Goal: Task Accomplishment & Management: Complete application form

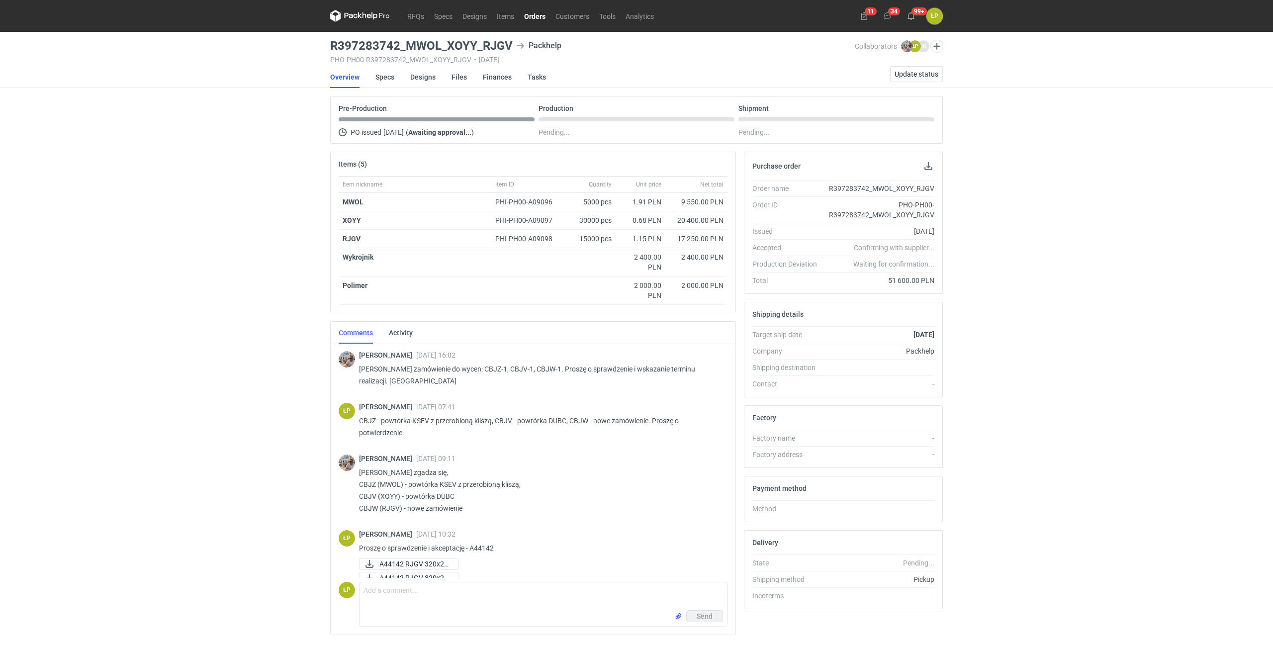
scroll to position [160, 0]
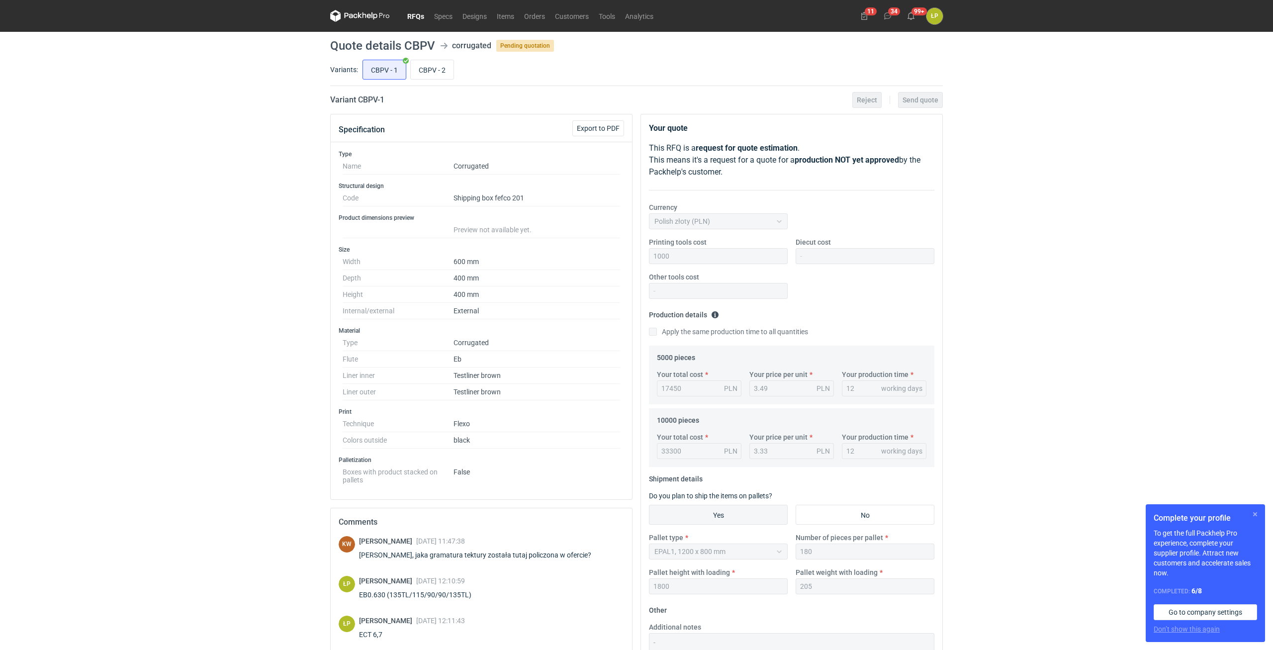
click at [1251, 512] on button "button" at bounding box center [1255, 514] width 12 height 12
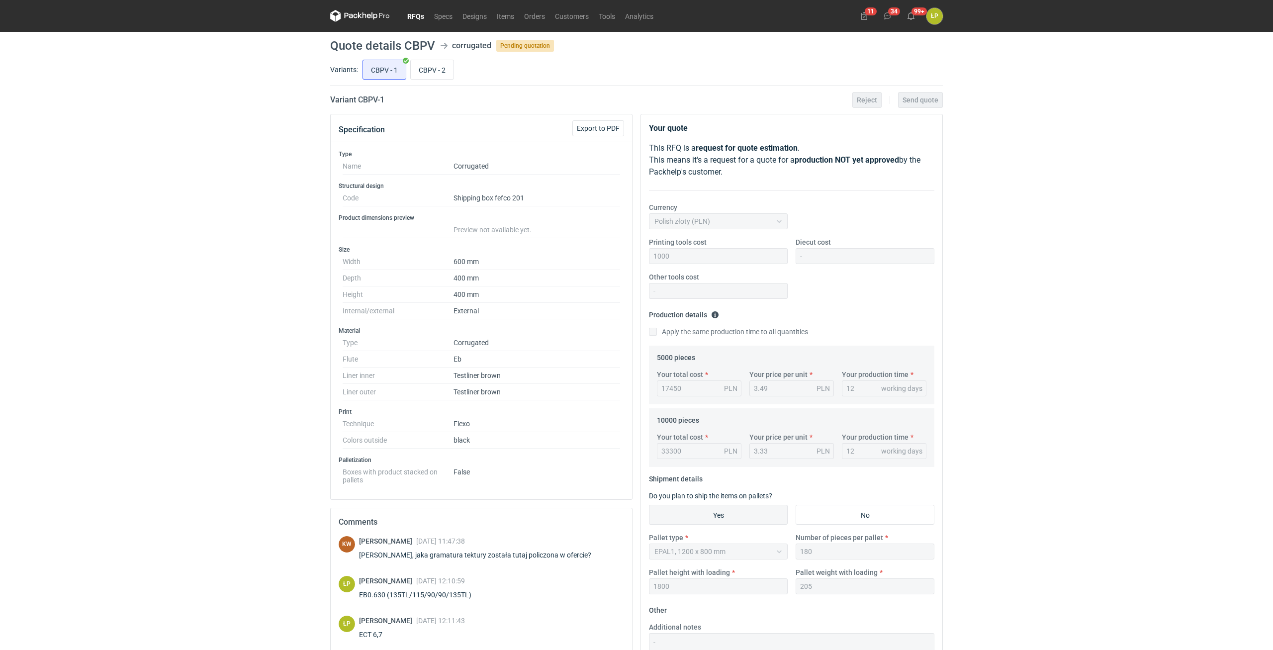
click at [1137, 381] on div "RFQs Specs Designs Items Orders Customers Tools Analytics 11 34 99+ ŁP Łukasz P…" at bounding box center [636, 325] width 1273 height 650
click at [439, 74] on input "CBPV - 2" at bounding box center [432, 69] width 43 height 19
radio input "true"
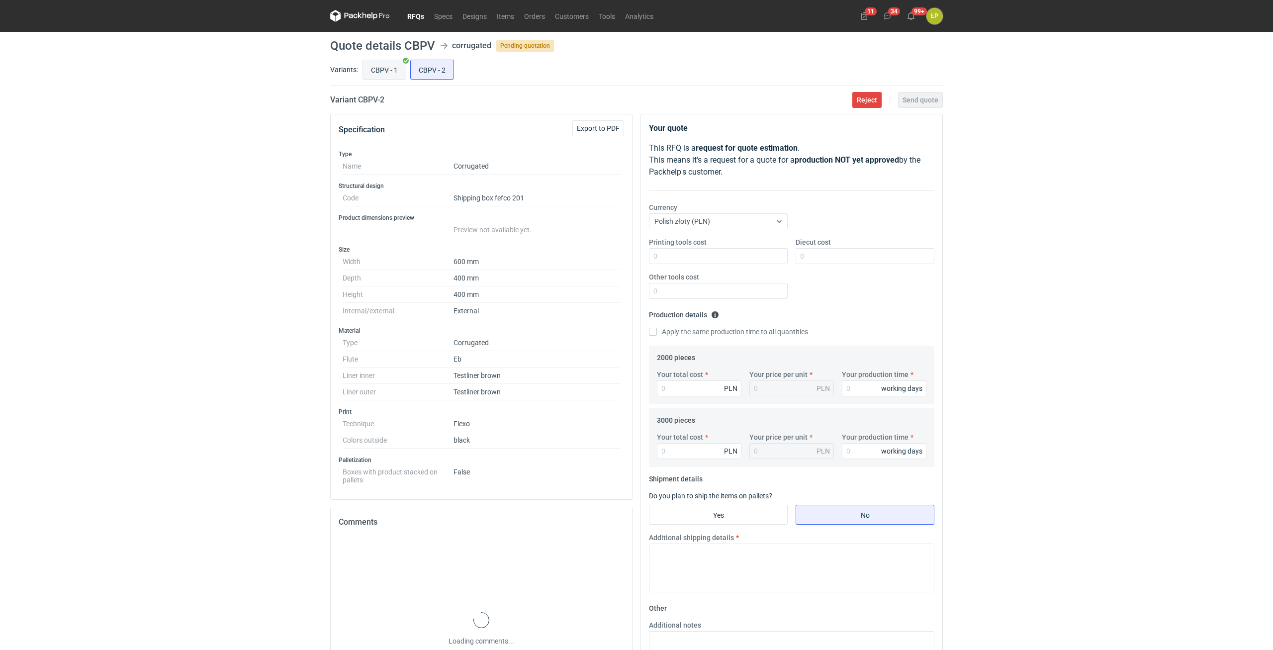
click at [401, 74] on input "CBPV - 1" at bounding box center [384, 69] width 43 height 19
radio input "true"
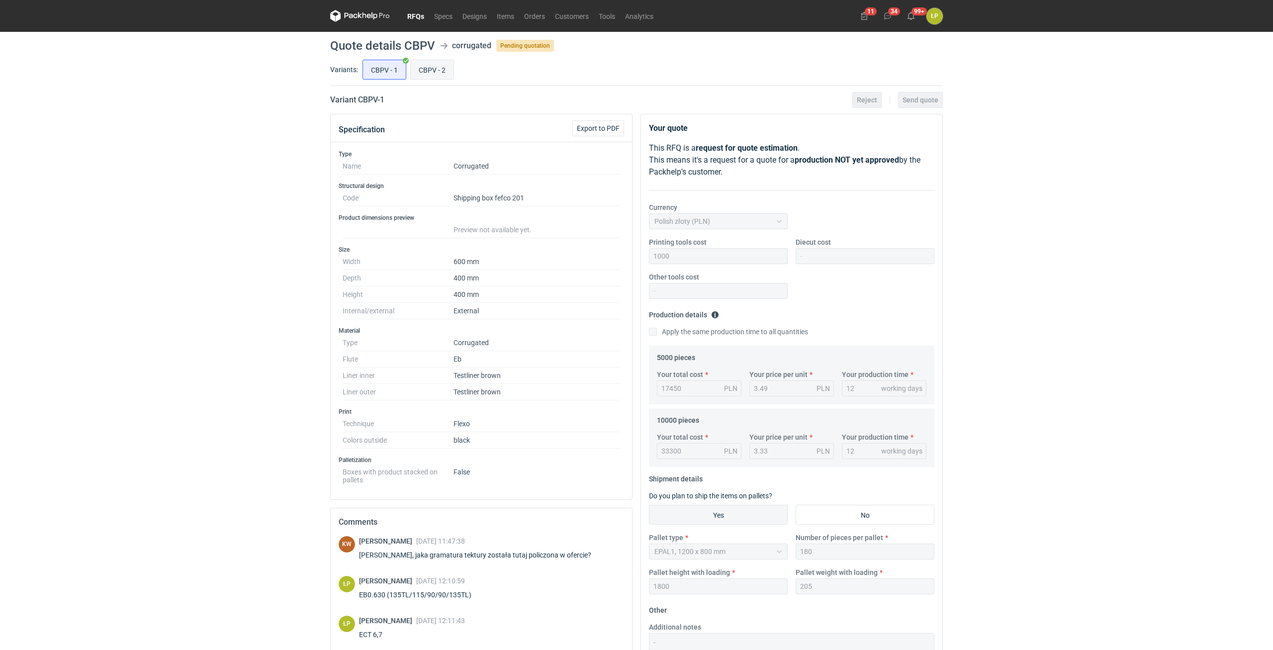
click at [440, 77] on input "CBPV - 2" at bounding box center [432, 69] width 43 height 19
radio input "true"
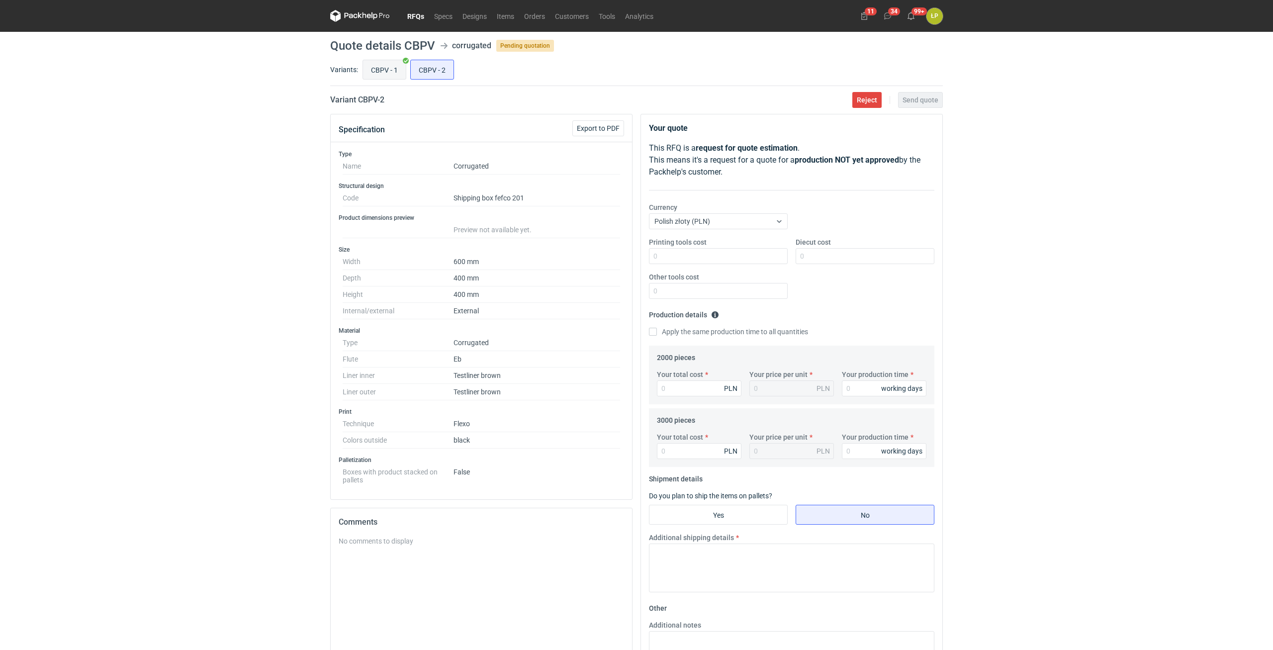
click at [402, 78] on input "CBPV - 1" at bounding box center [384, 69] width 43 height 19
radio input "true"
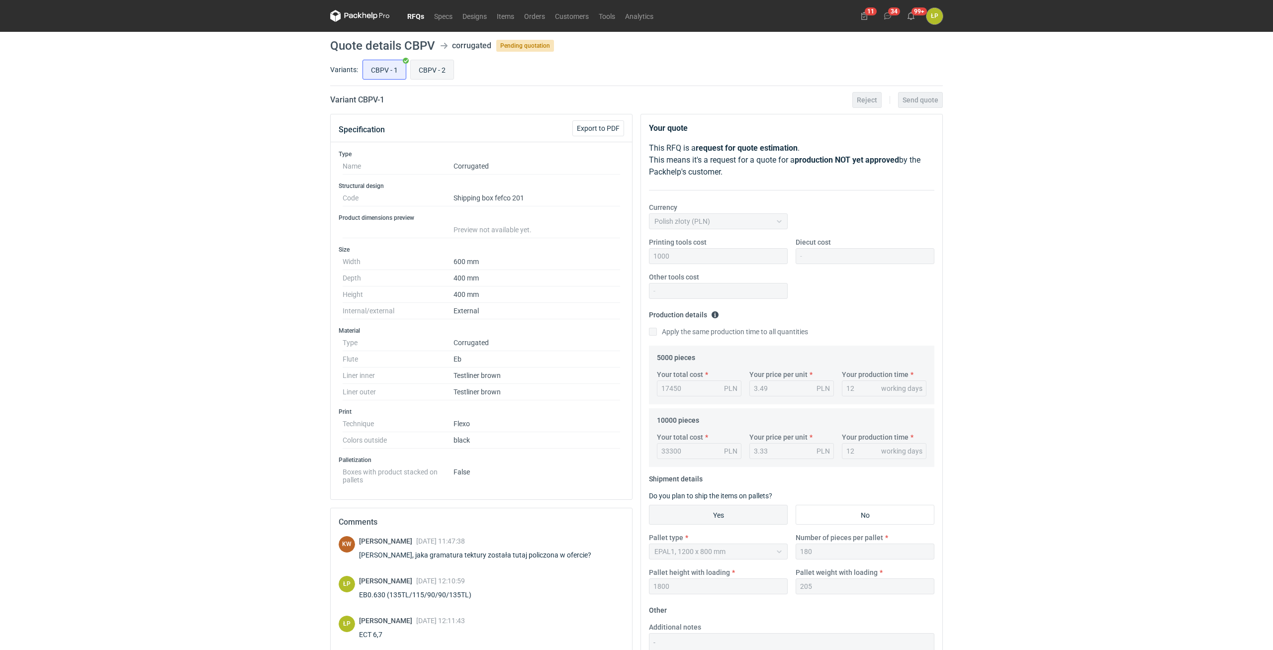
click at [433, 75] on input "CBPV - 2" at bounding box center [432, 69] width 43 height 19
radio input "true"
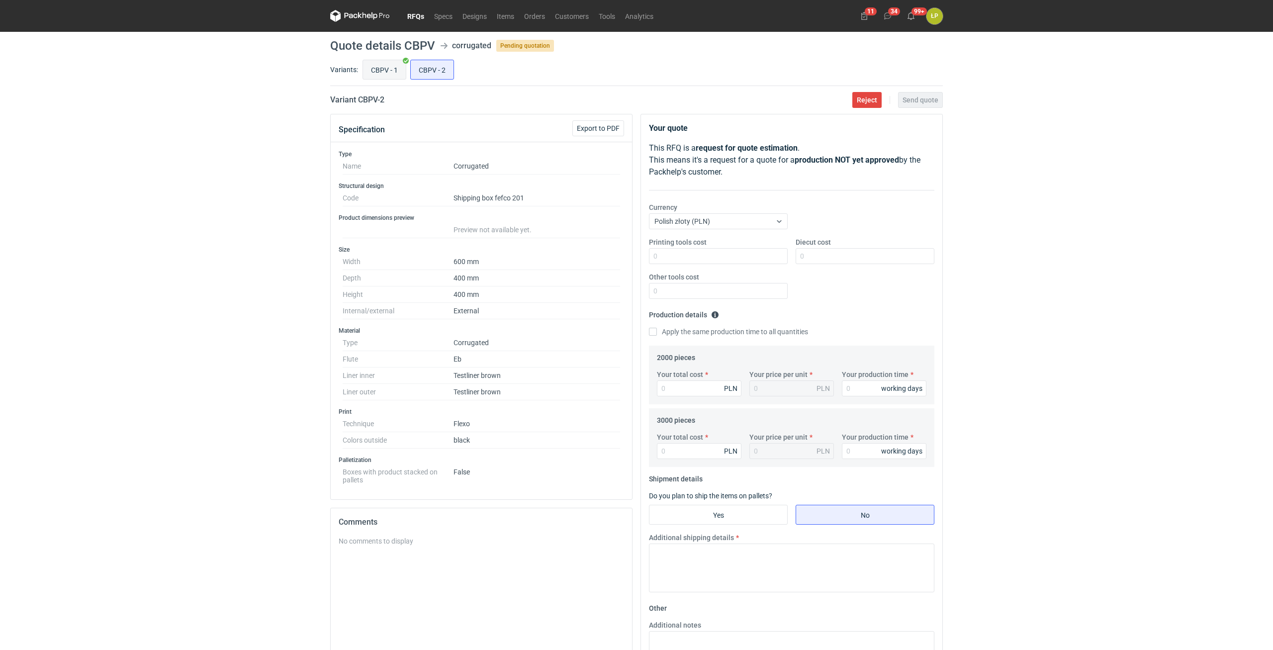
click at [401, 75] on input "CBPV - 1" at bounding box center [384, 69] width 43 height 19
radio input "true"
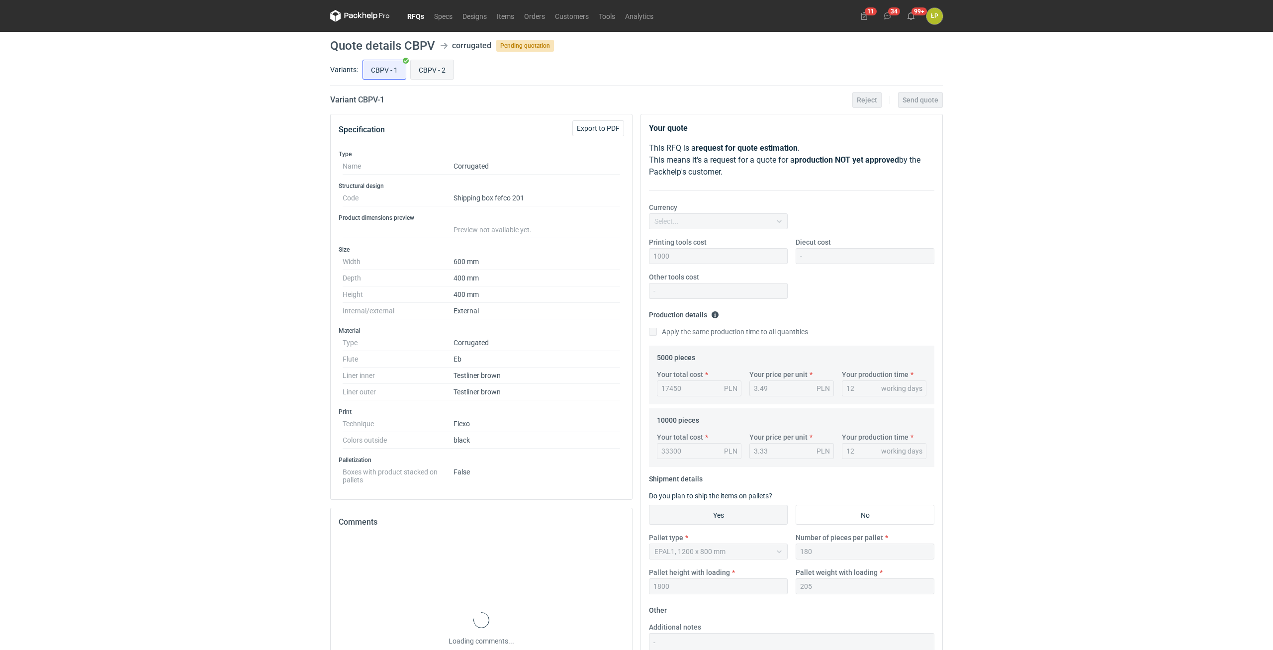
click at [433, 75] on input "CBPV - 2" at bounding box center [432, 69] width 43 height 19
radio input "true"
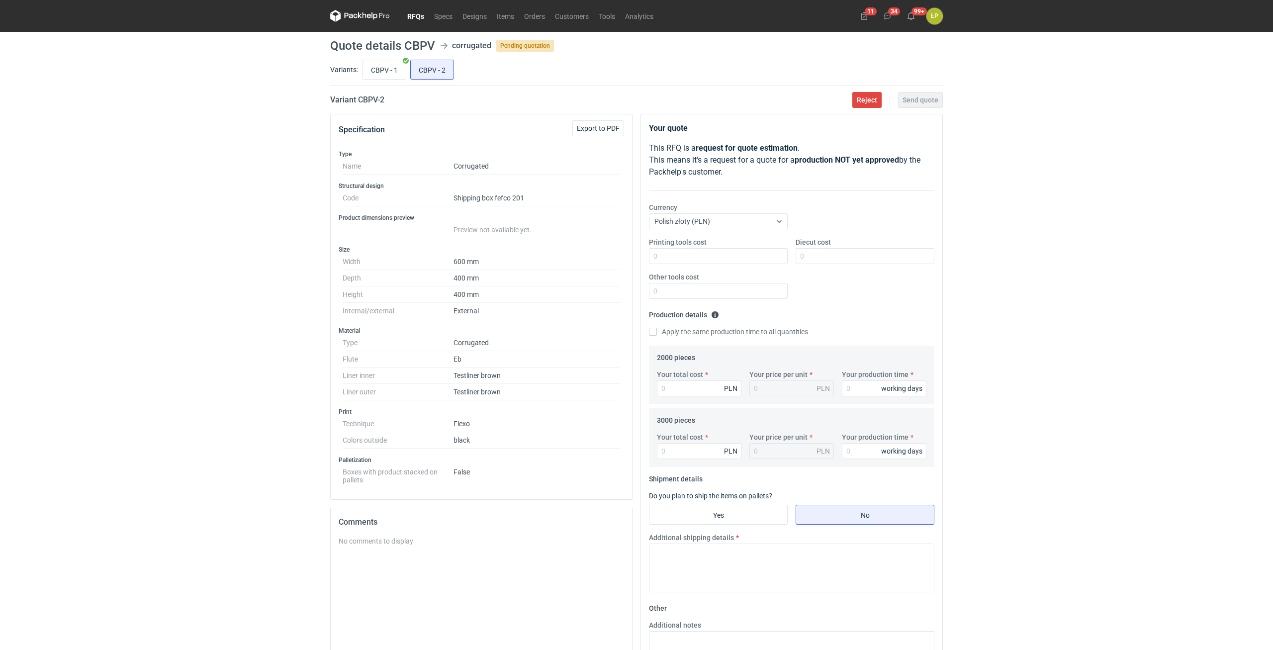
click at [368, 96] on h2 "Variant CBPV - 2" at bounding box center [357, 100] width 54 height 12
copy h2 "CBPV"
click at [748, 257] on input "Printing tools cost" at bounding box center [718, 256] width 139 height 16
click at [726, 255] on input "Printing tools cost" at bounding box center [718, 256] width 139 height 16
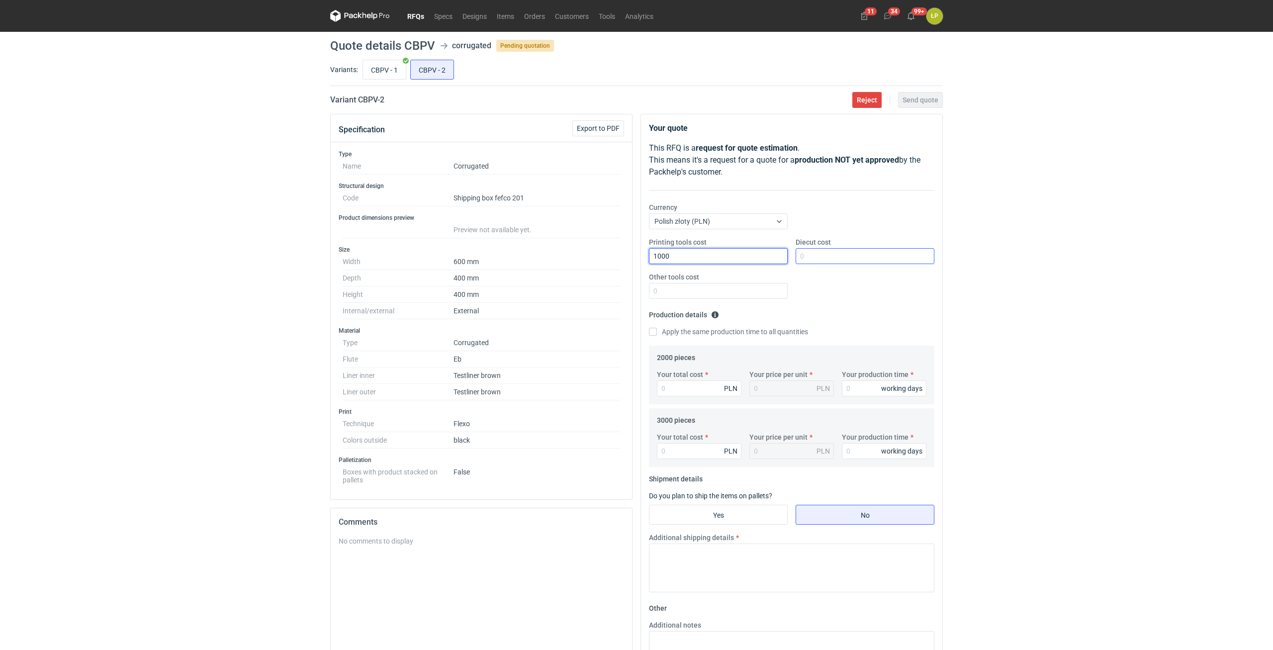
type input "1000"
click at [822, 254] on input "Diecut cost" at bounding box center [864, 256] width 139 height 16
type input "0"
drag, startPoint x: 751, startPoint y: 286, endPoint x: 781, endPoint y: 319, distance: 45.0
click at [751, 286] on input "Other tools cost" at bounding box center [718, 291] width 139 height 16
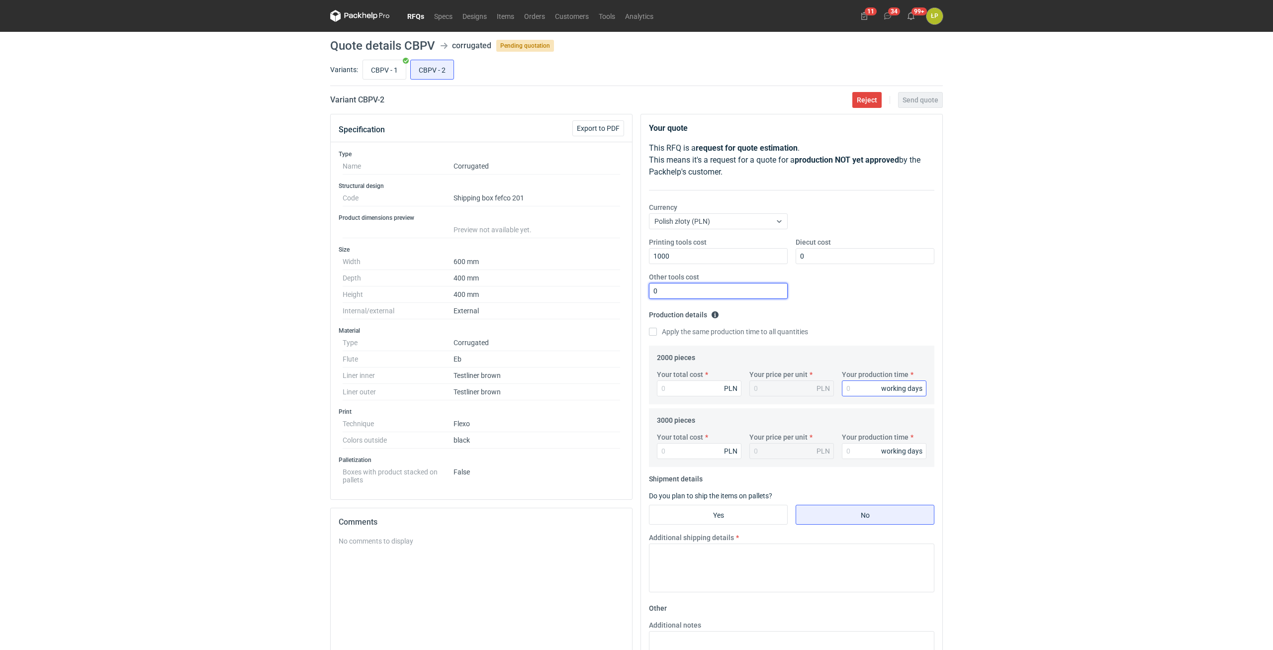
type input "0"
click at [845, 383] on input "Your production time" at bounding box center [884, 388] width 85 height 16
type input "12"
click at [681, 333] on label "Apply the same production time to all quantities" at bounding box center [728, 332] width 159 height 10
click at [657, 333] on input "Apply the same production time to all quantities" at bounding box center [653, 332] width 8 height 8
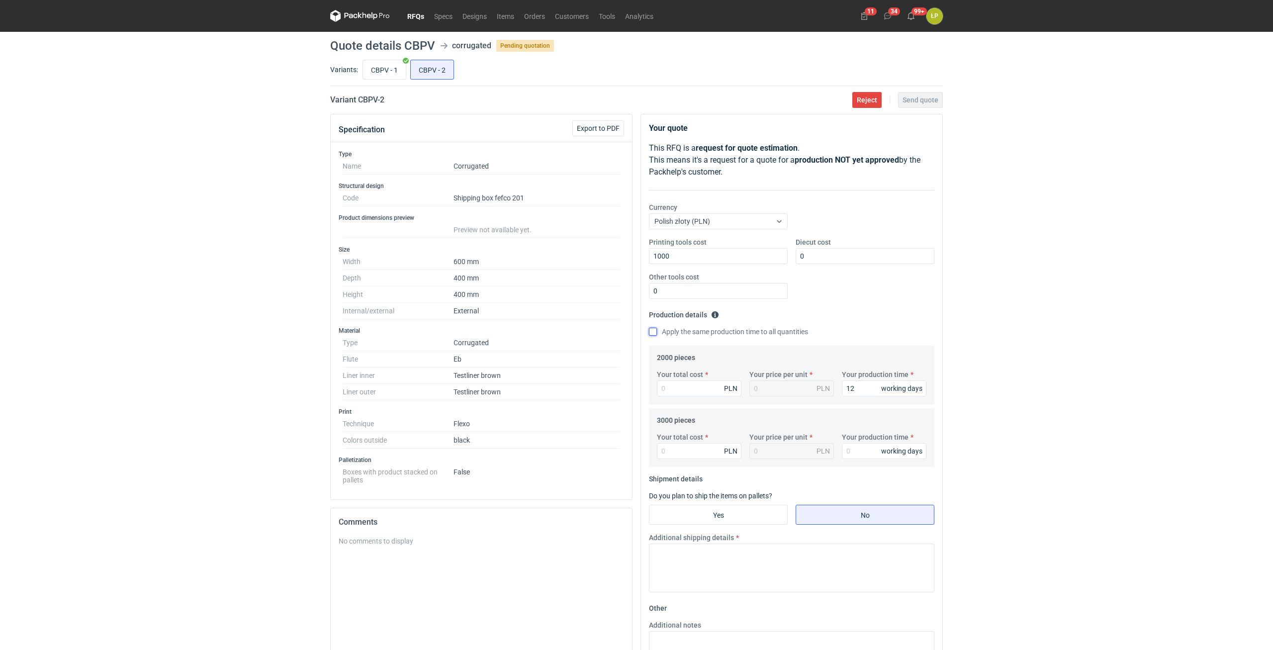
checkbox input "true"
type input "12"
click at [670, 388] on input "Your total cost" at bounding box center [699, 388] width 85 height 16
type input "7060"
type input "3.53"
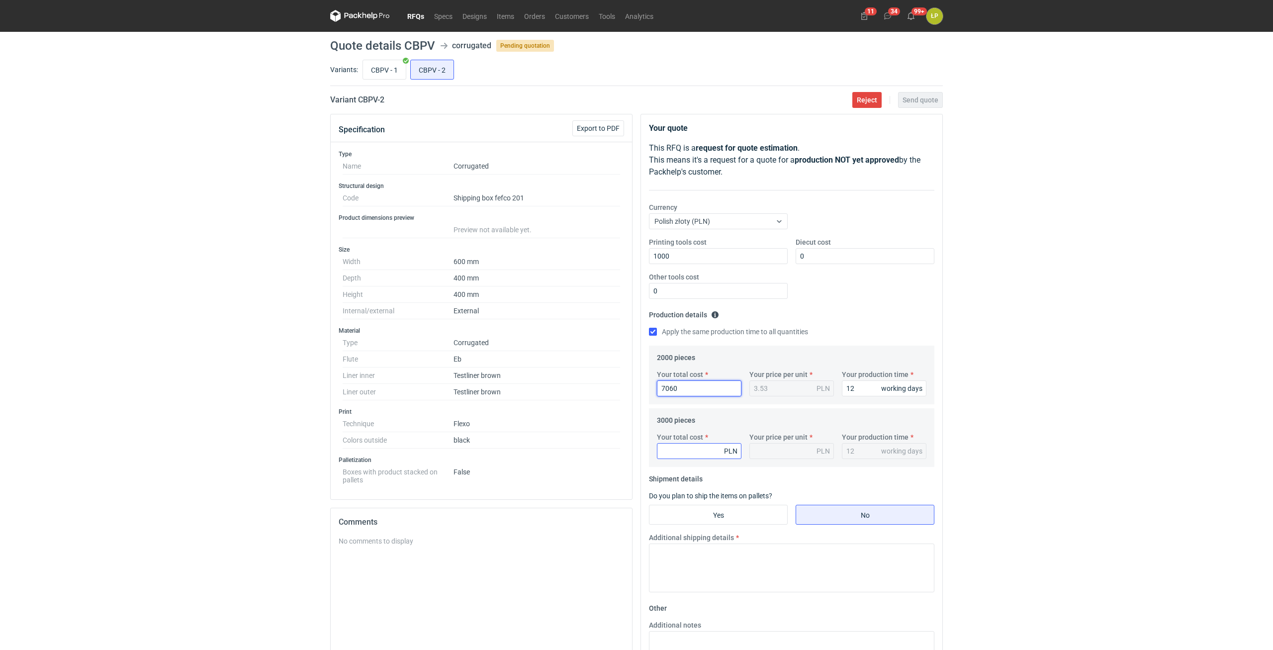
type input "7060"
click at [671, 447] on input "Your total cost" at bounding box center [699, 451] width 85 height 16
type input "10410"
type input "3.47"
type input "10410"
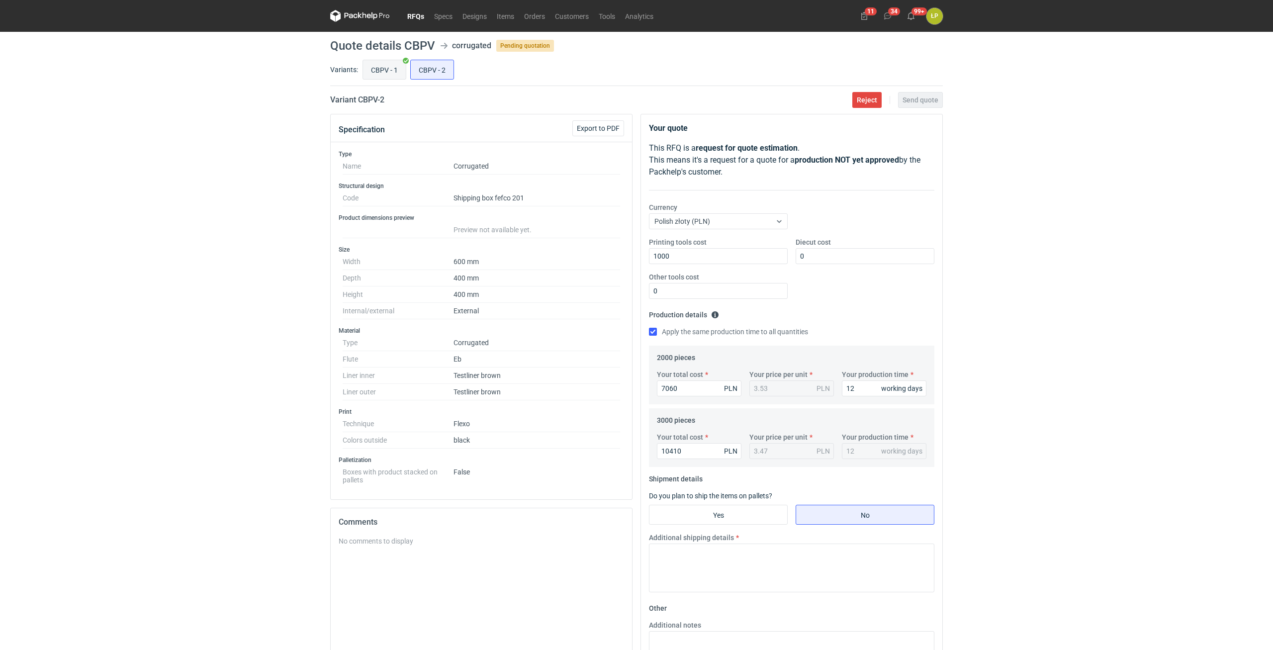
click at [380, 76] on input "CBPV - 1" at bounding box center [384, 69] width 43 height 19
radio input "true"
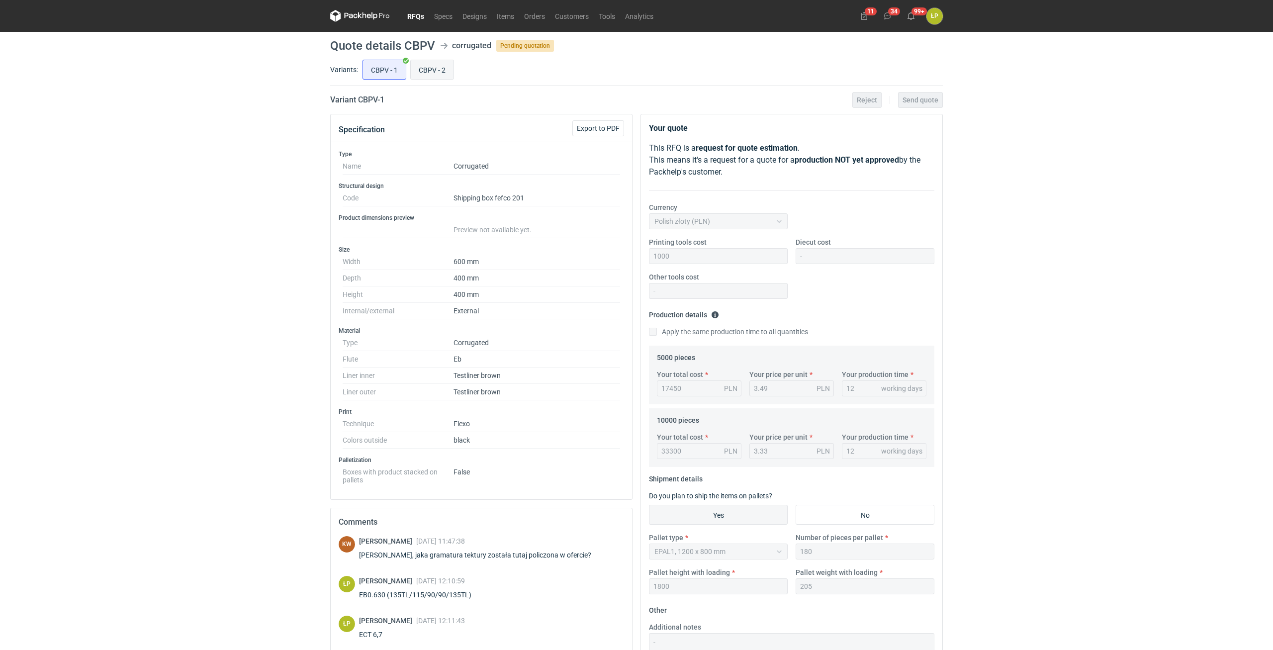
click at [420, 74] on input "CBPV - 2" at bounding box center [432, 69] width 43 height 19
radio input "true"
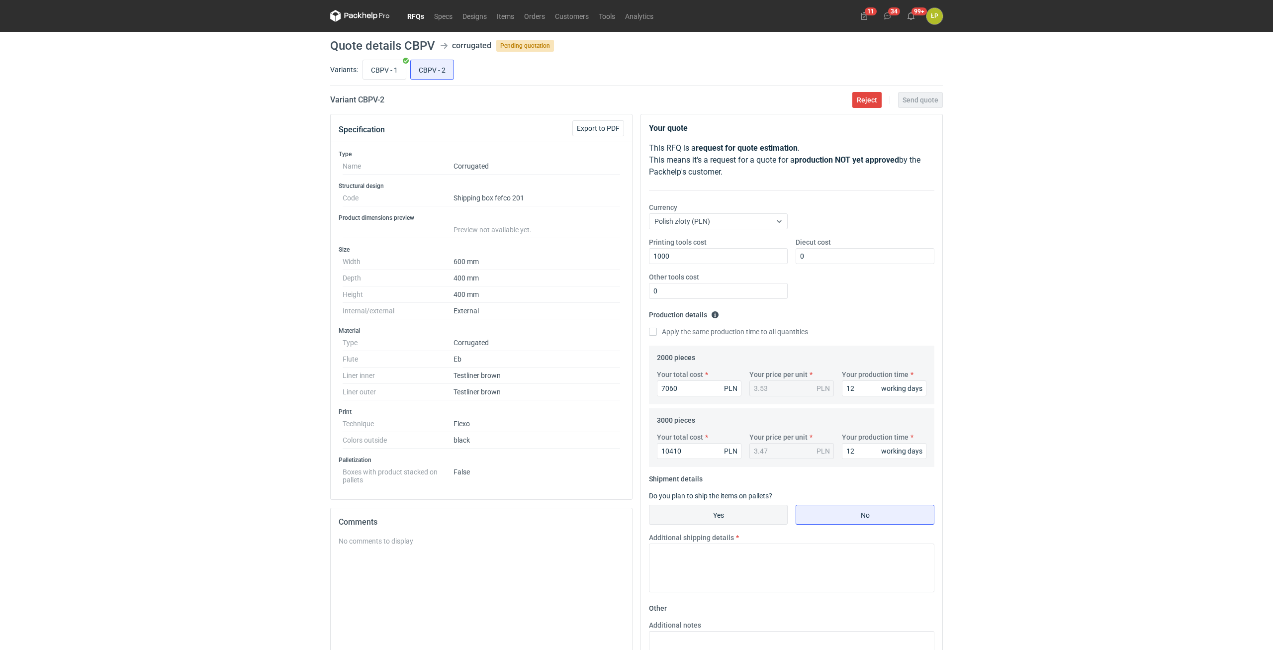
click at [699, 508] on input "Yes" at bounding box center [718, 514] width 138 height 19
radio input "true"
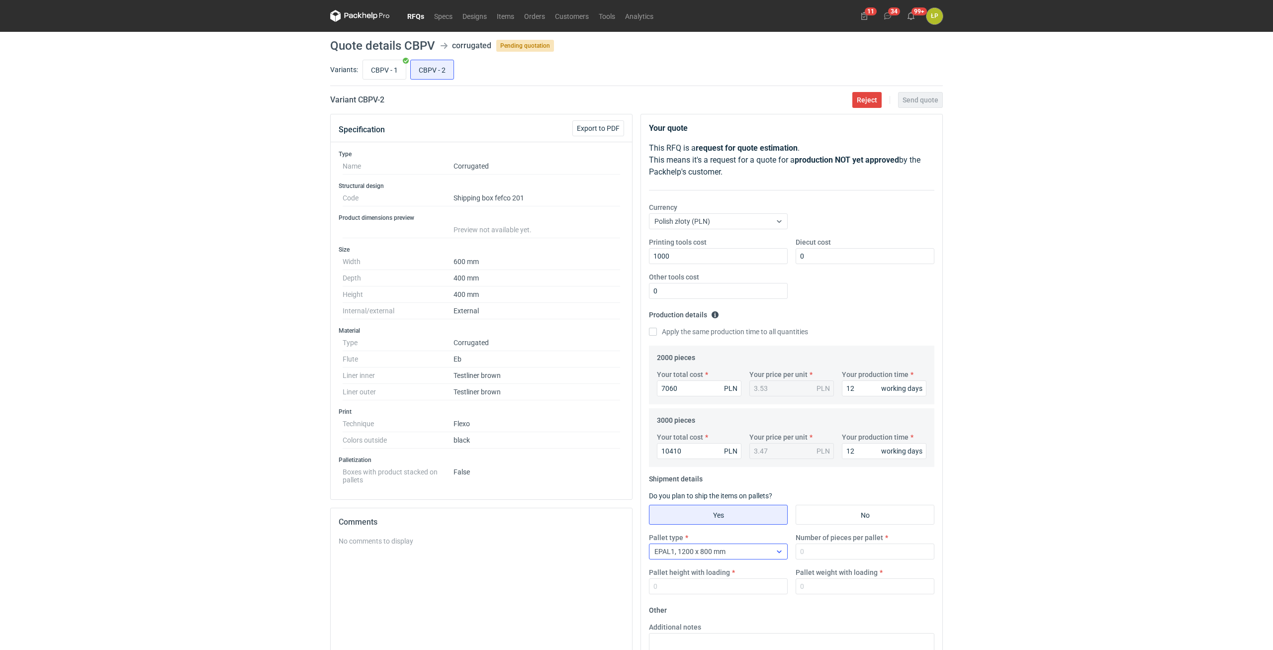
click at [705, 550] on span "EPAL1, 1200 x 800 mm" at bounding box center [689, 551] width 71 height 8
click at [386, 67] on input "CBPV - 1" at bounding box center [384, 69] width 43 height 19
radio input "true"
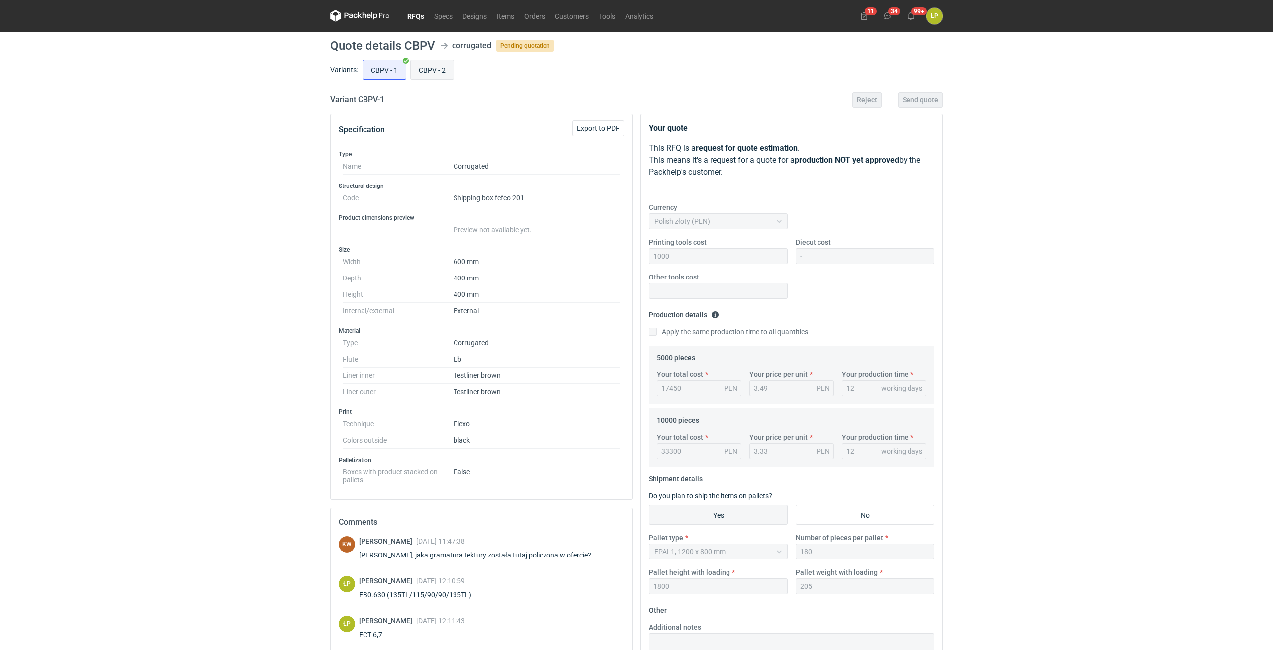
click at [439, 67] on input "CBPV - 2" at bounding box center [432, 69] width 43 height 19
radio input "true"
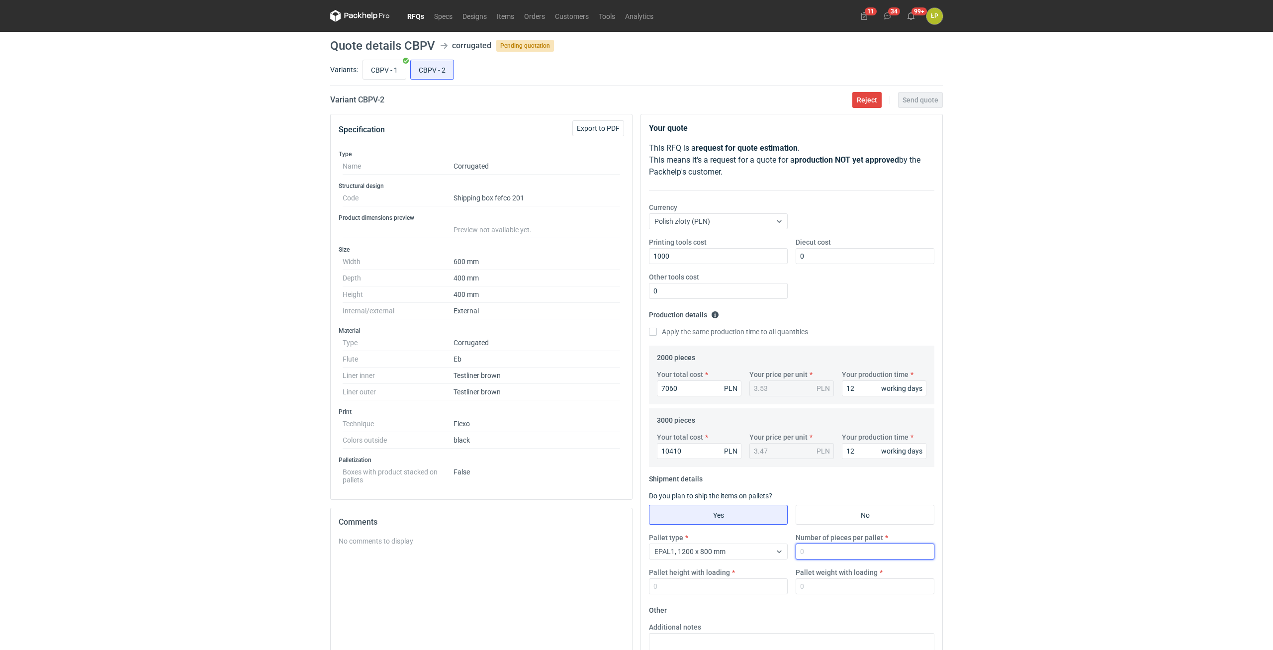
click at [807, 552] on input "Number of pieces per pallet" at bounding box center [864, 551] width 139 height 16
type input "180"
click at [732, 587] on input "Pallet height with loading" at bounding box center [718, 586] width 139 height 16
click at [365, 68] on input "CBPV - 1" at bounding box center [384, 69] width 43 height 19
radio input "true"
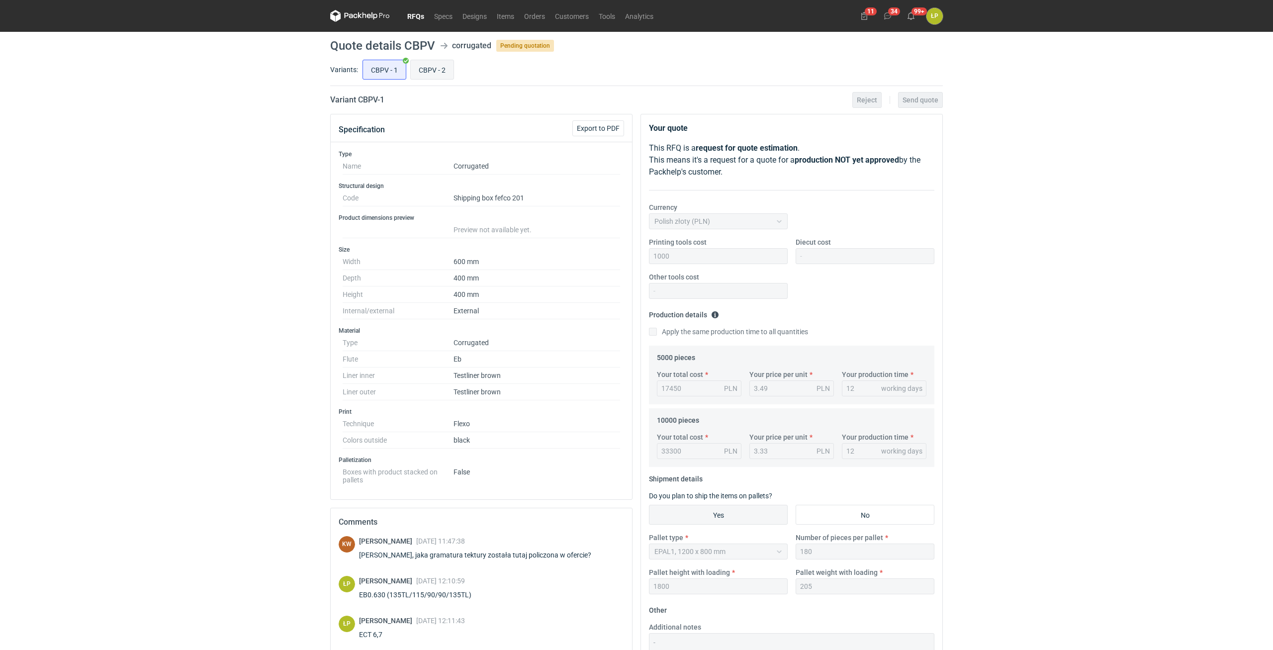
click at [433, 75] on input "CBPV - 2" at bounding box center [432, 69] width 43 height 19
radio input "true"
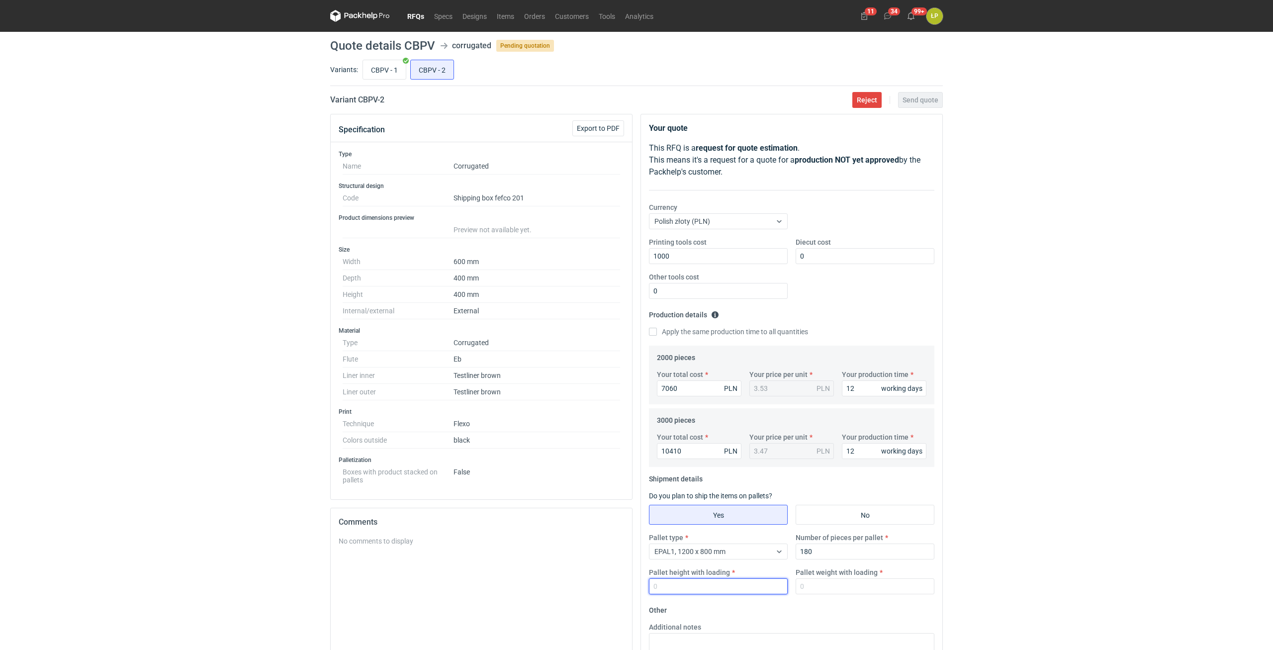
click at [684, 585] on input "Pallet height with loading" at bounding box center [718, 586] width 139 height 16
type input "1800"
click at [382, 81] on div "CBPV - 1 CBPV - 2" at bounding box center [651, 70] width 582 height 24
click at [383, 73] on input "CBPV - 1" at bounding box center [384, 69] width 43 height 19
radio input "true"
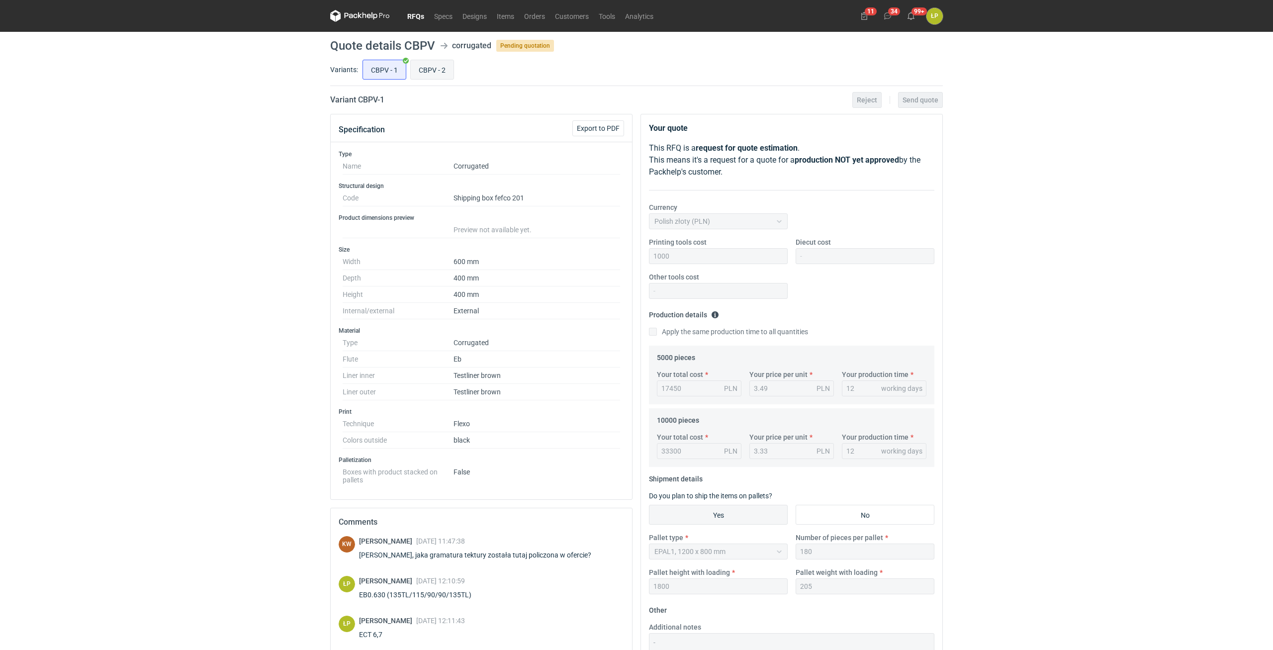
click at [432, 71] on input "CBPV - 2" at bounding box center [432, 69] width 43 height 19
radio input "true"
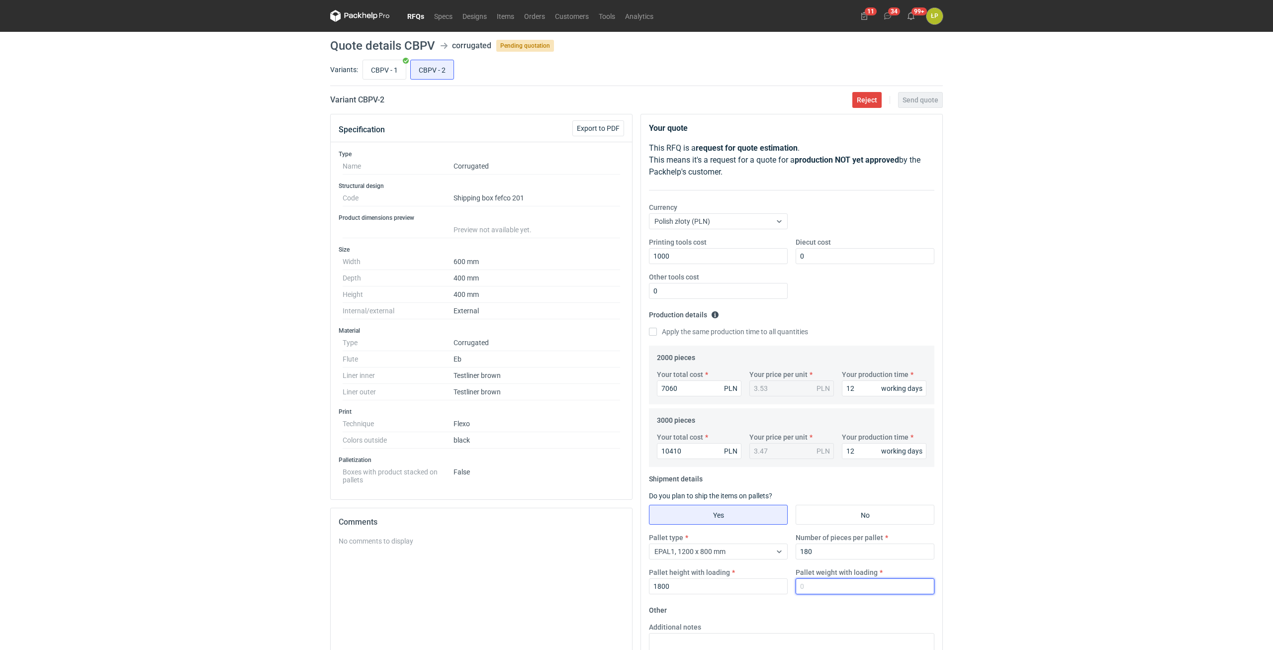
click at [824, 585] on input "Pallet weight with loading" at bounding box center [864, 586] width 139 height 16
type input "5"
type input "205"
click at [1045, 488] on div "RFQs Specs Designs Items Orders Customers Tools Analytics 11 34 99+ ŁP Łukasz P…" at bounding box center [636, 325] width 1273 height 650
click at [929, 101] on span "Send quote" at bounding box center [920, 99] width 36 height 7
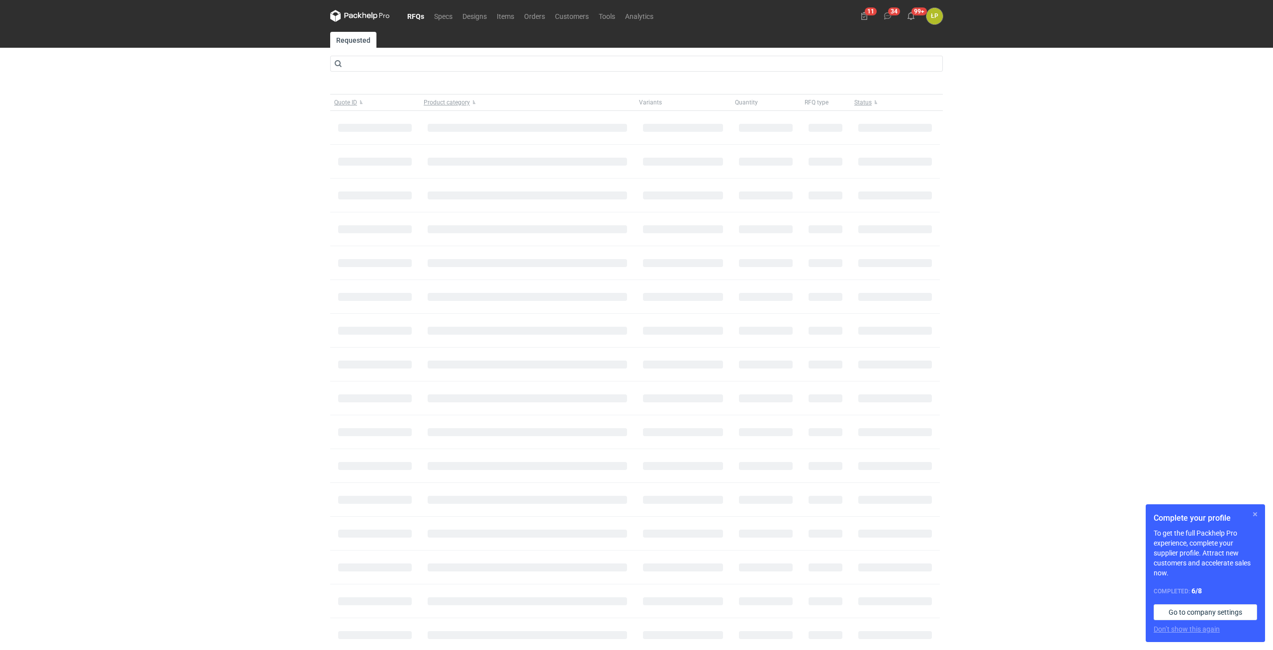
click at [1253, 512] on button "button" at bounding box center [1255, 514] width 12 height 12
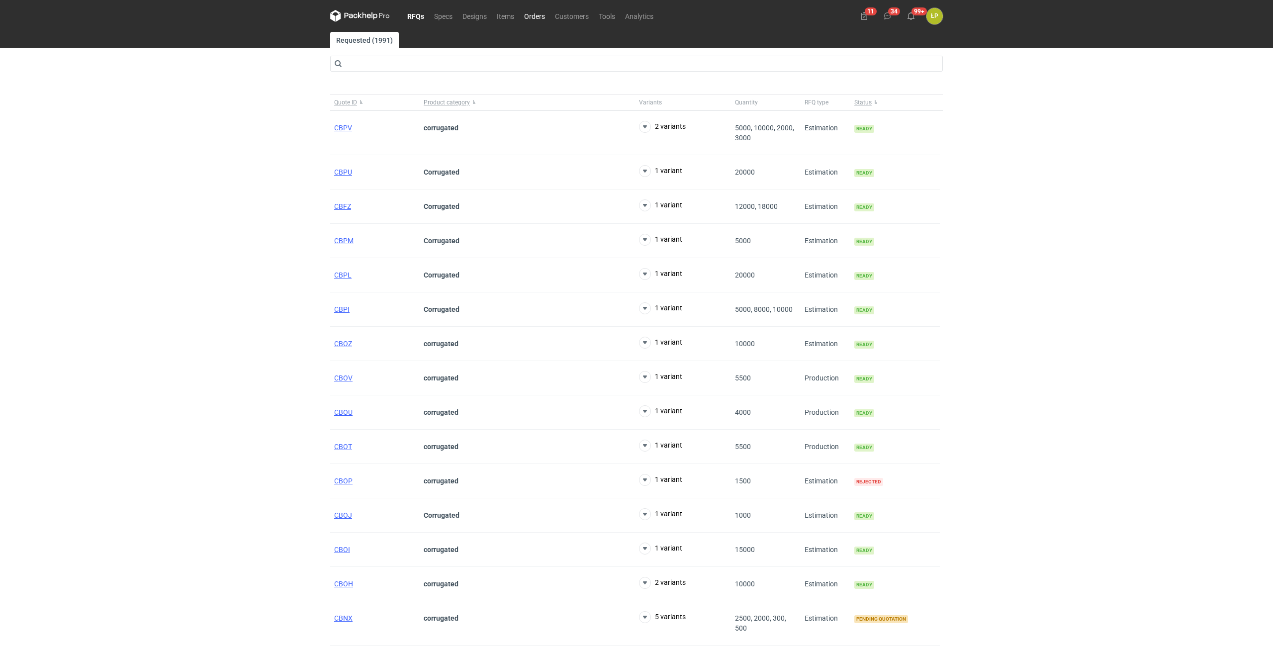
click at [540, 18] on link "Orders" at bounding box center [534, 16] width 31 height 12
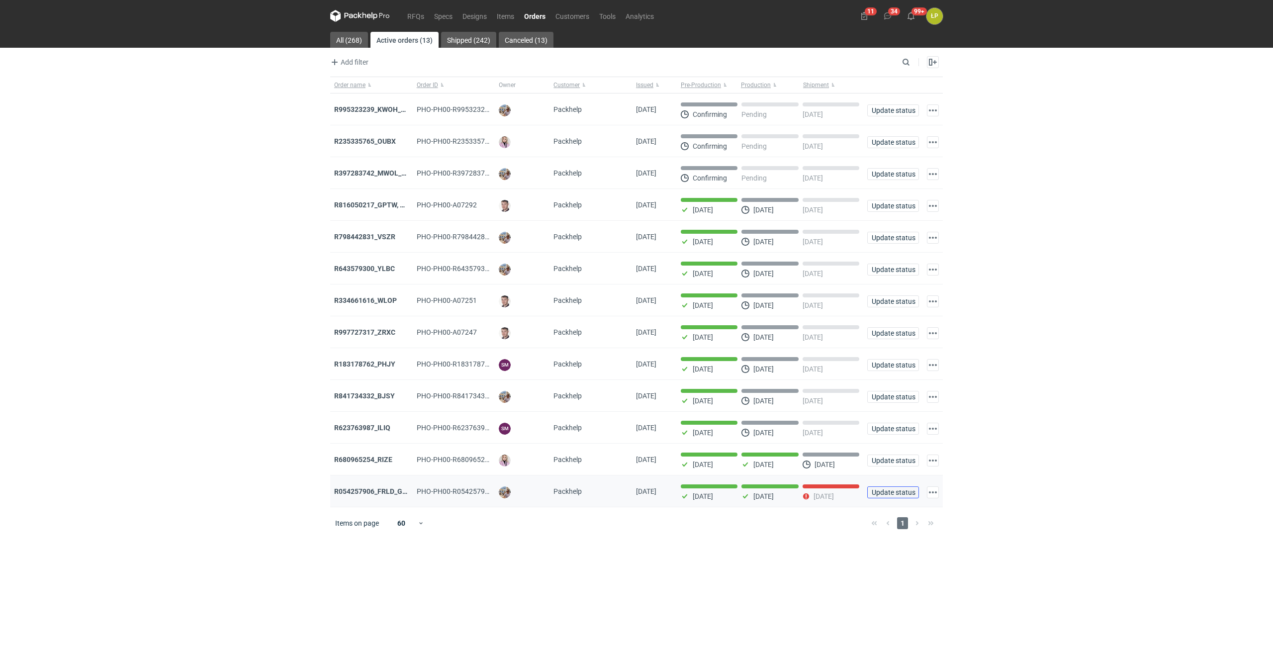
click at [881, 494] on span "Update status" at bounding box center [892, 492] width 43 height 7
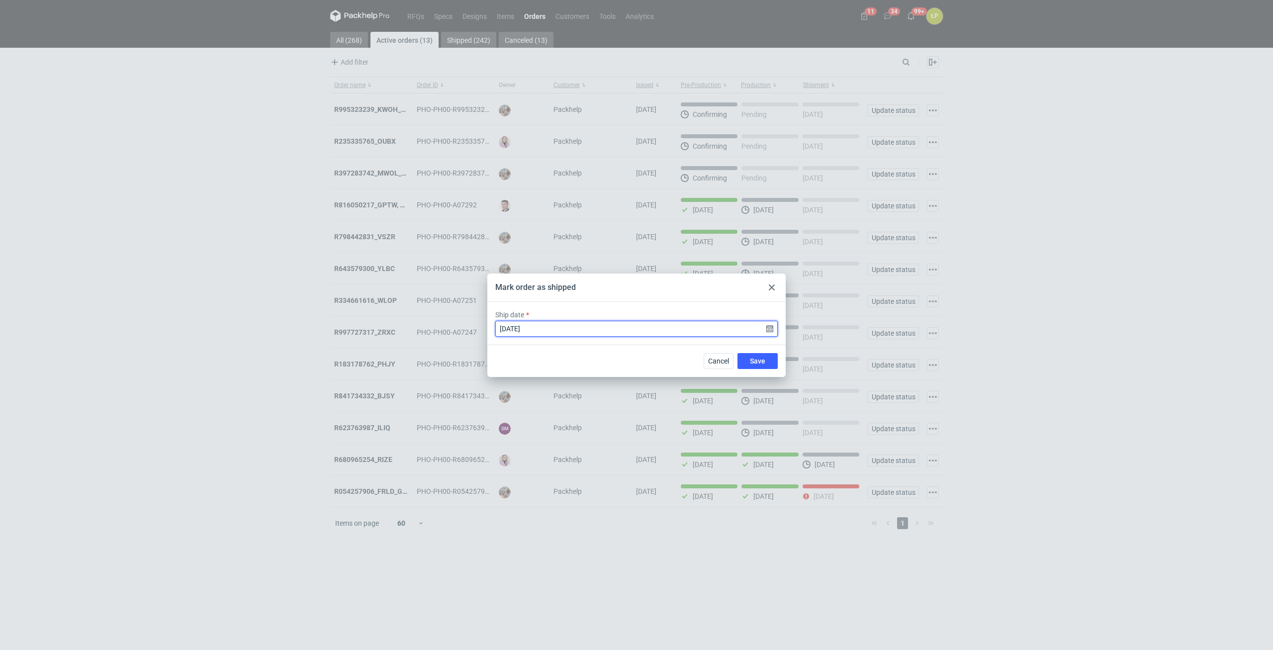
click at [767, 332] on input "[DATE]" at bounding box center [636, 329] width 282 height 16
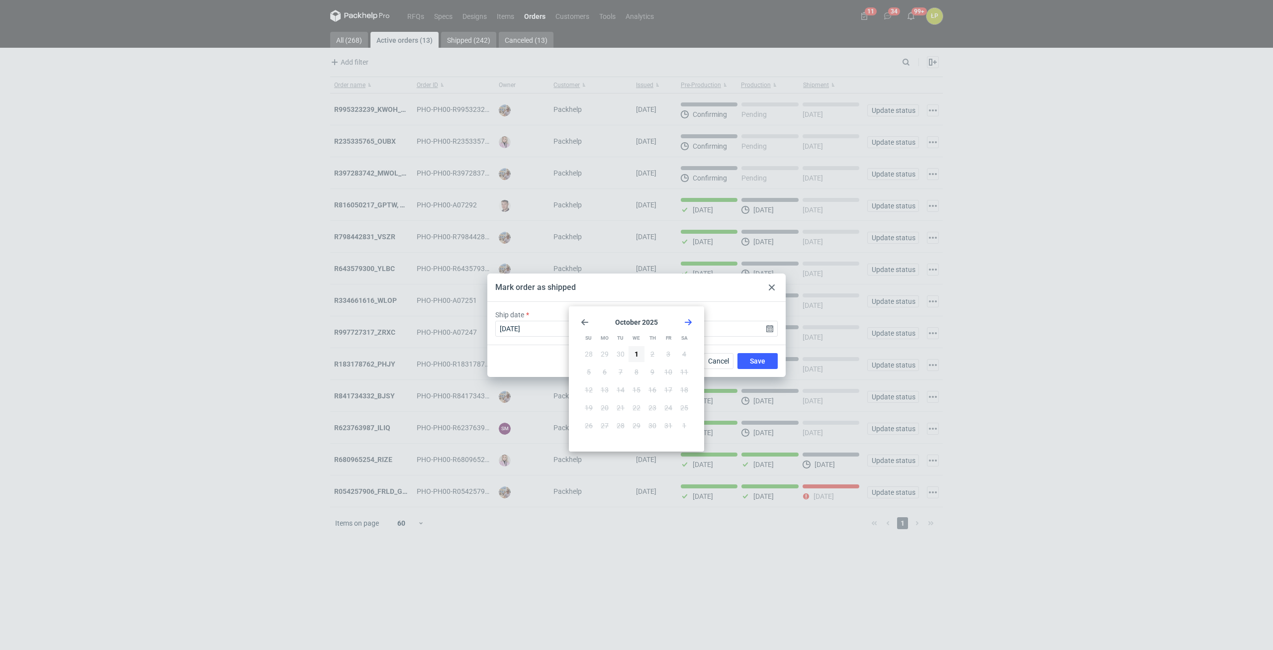
click at [686, 318] on icon "Go forward 1 month" at bounding box center [688, 322] width 8 height 8
click at [581, 321] on icon "Go back 1 month" at bounding box center [585, 322] width 8 height 8
click at [634, 356] on span "1" at bounding box center [636, 354] width 4 height 10
type input "[DATE]"
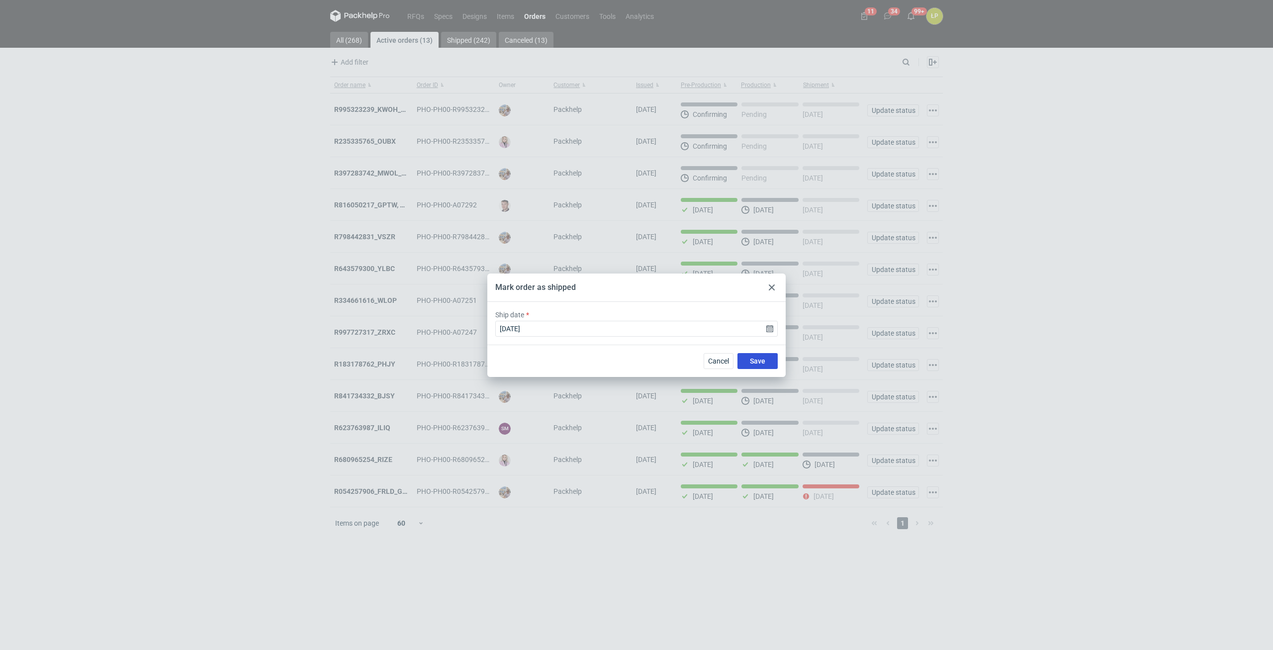
click at [749, 358] on button "Save" at bounding box center [757, 361] width 40 height 16
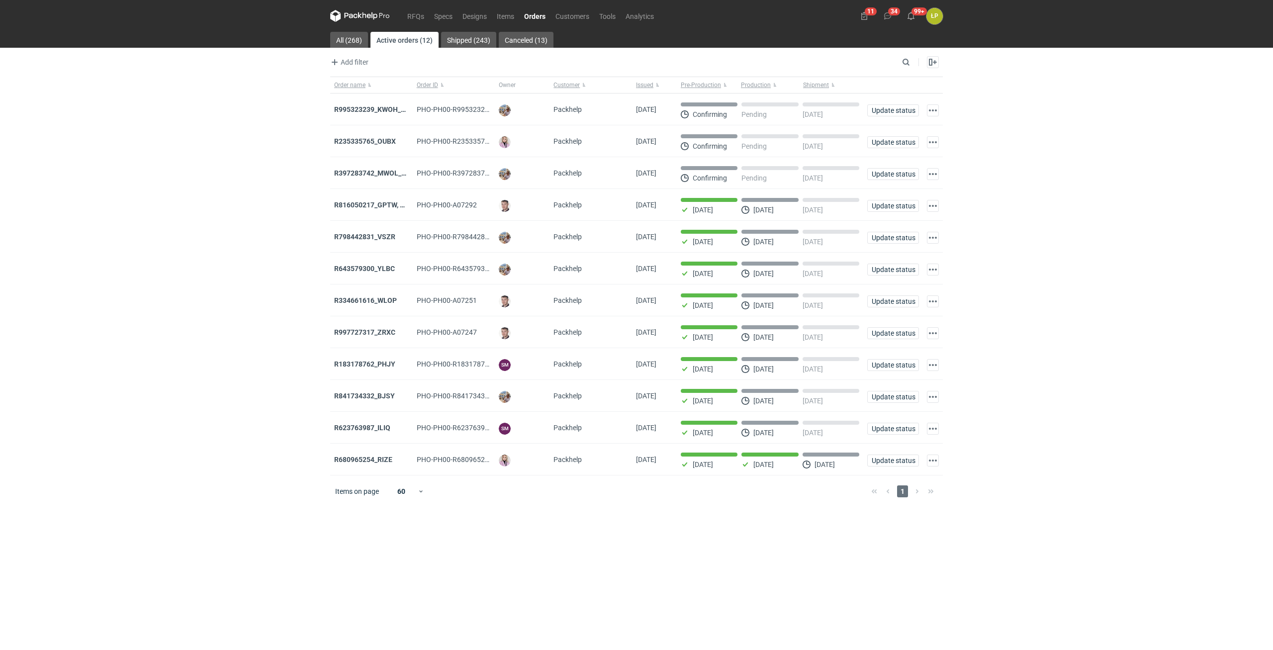
click at [260, 162] on div "RFQs Specs Designs Items Orders Customers Tools Analytics 11 34 99+ ŁP [PERSON_…" at bounding box center [636, 325] width 1273 height 650
click at [357, 106] on strong "R995323239_KWOH_EIKL_BXED" at bounding box center [384, 109] width 101 height 8
